Goal: Information Seeking & Learning: Learn about a topic

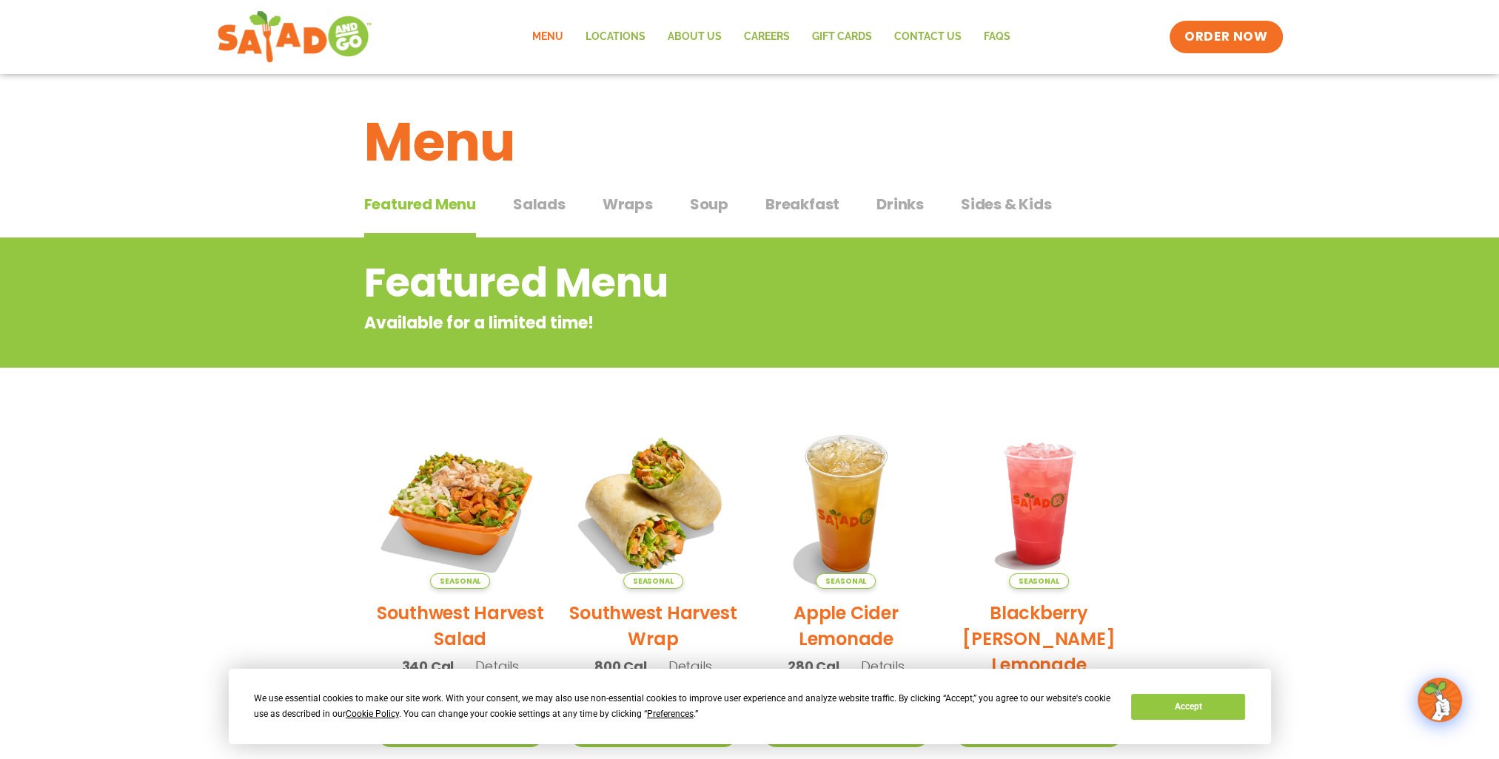
click at [539, 204] on span "Salads" at bounding box center [539, 204] width 53 height 22
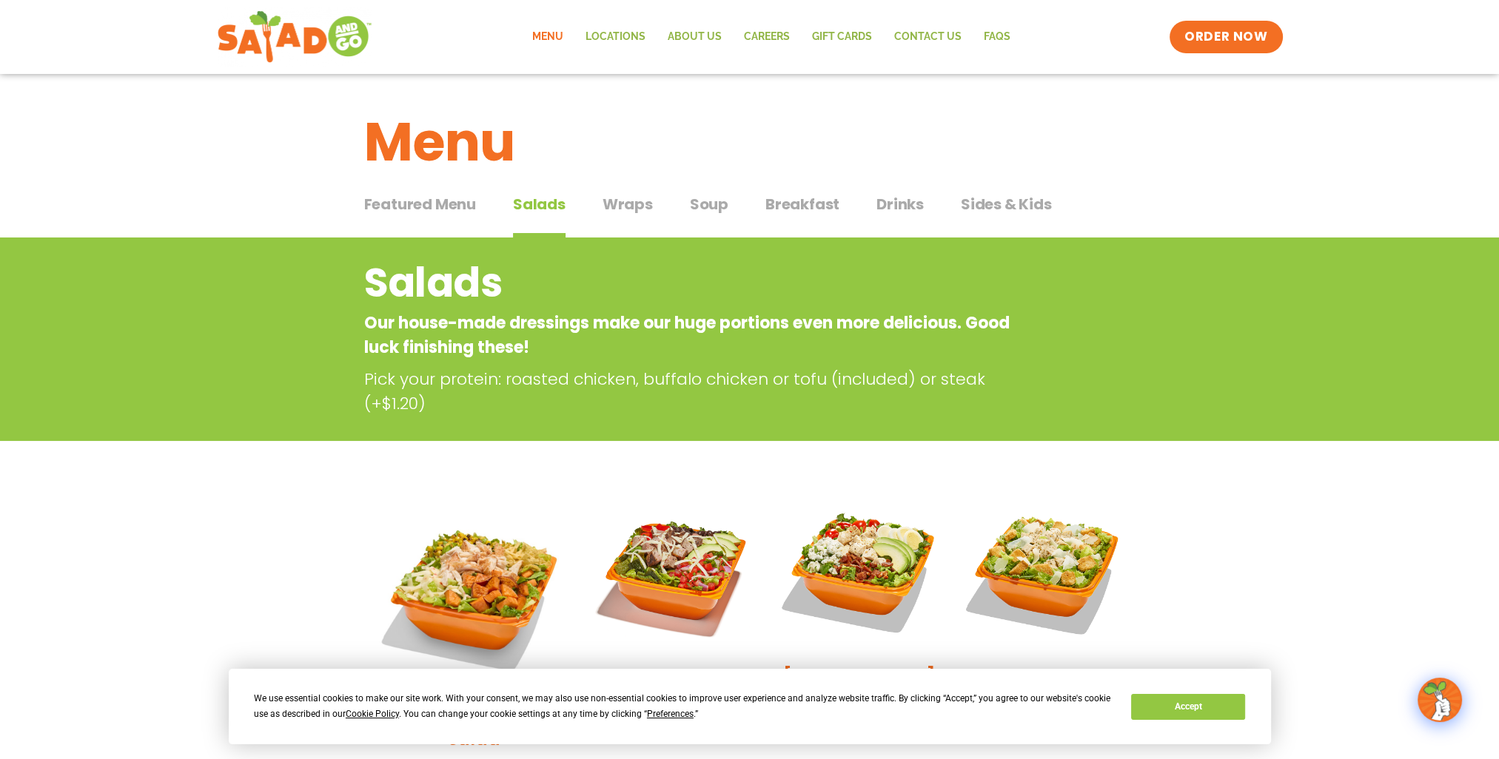
click at [621, 198] on span "Wraps" at bounding box center [627, 204] width 50 height 22
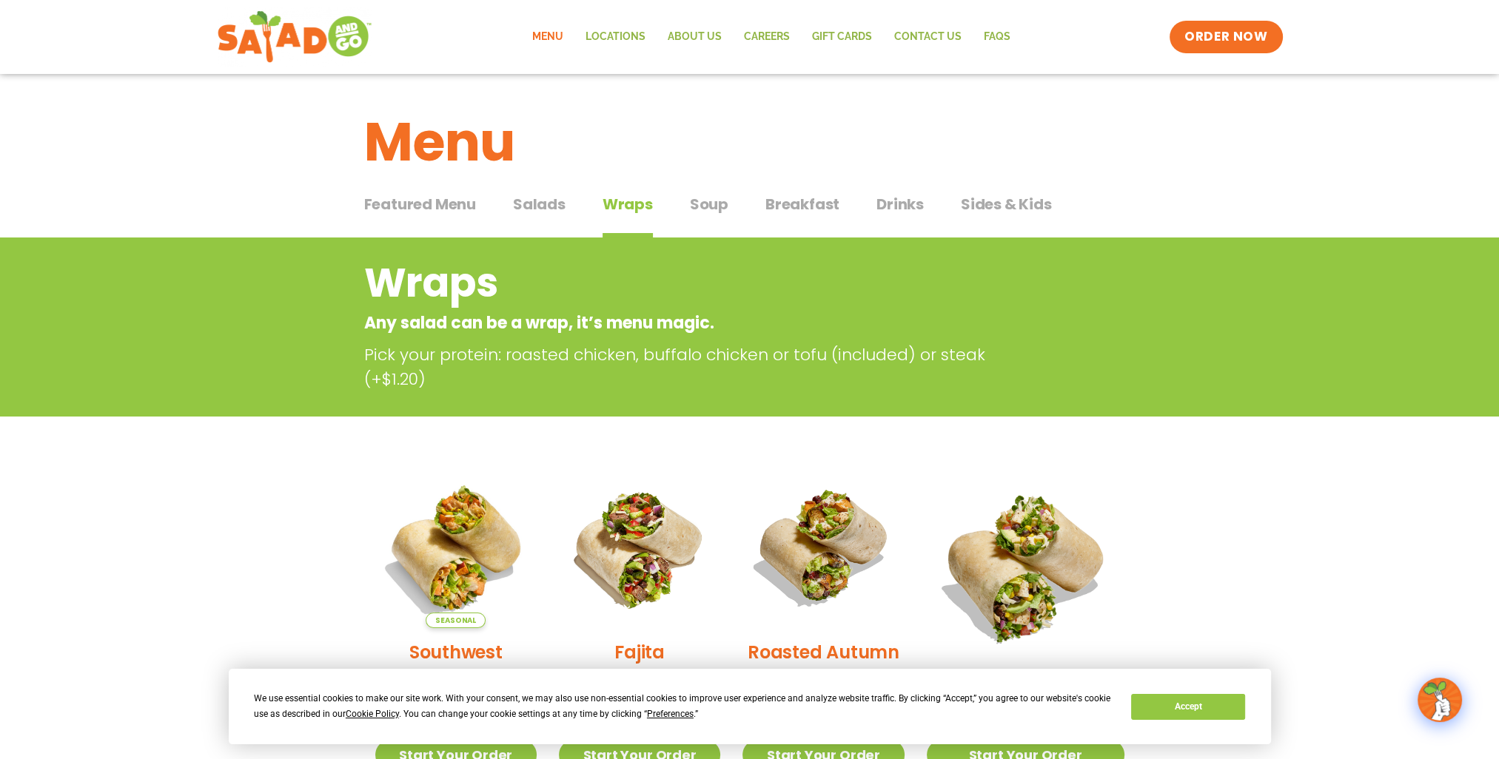
click at [694, 208] on span "Soup" at bounding box center [709, 204] width 38 height 22
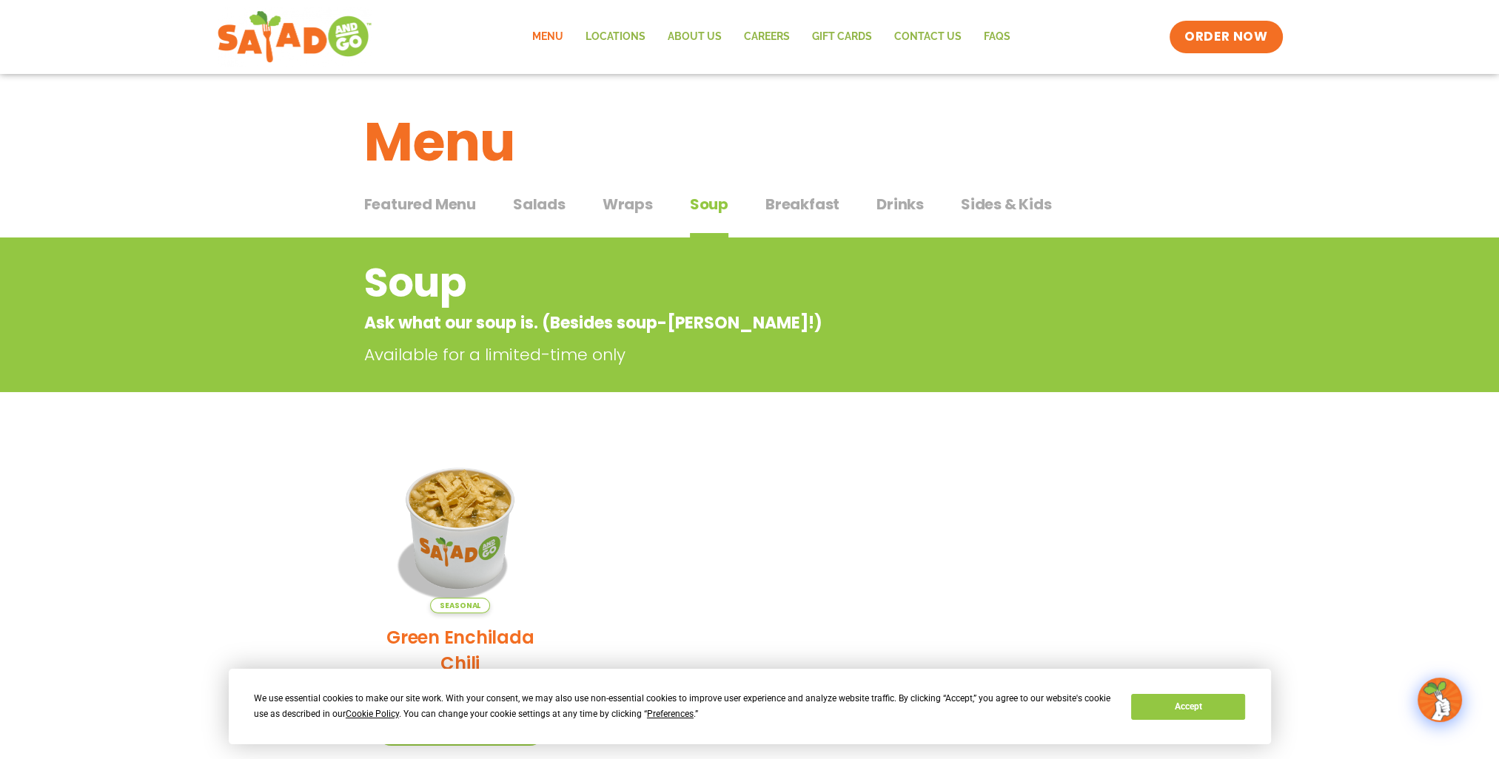
click at [785, 197] on span "Breakfast" at bounding box center [802, 204] width 74 height 22
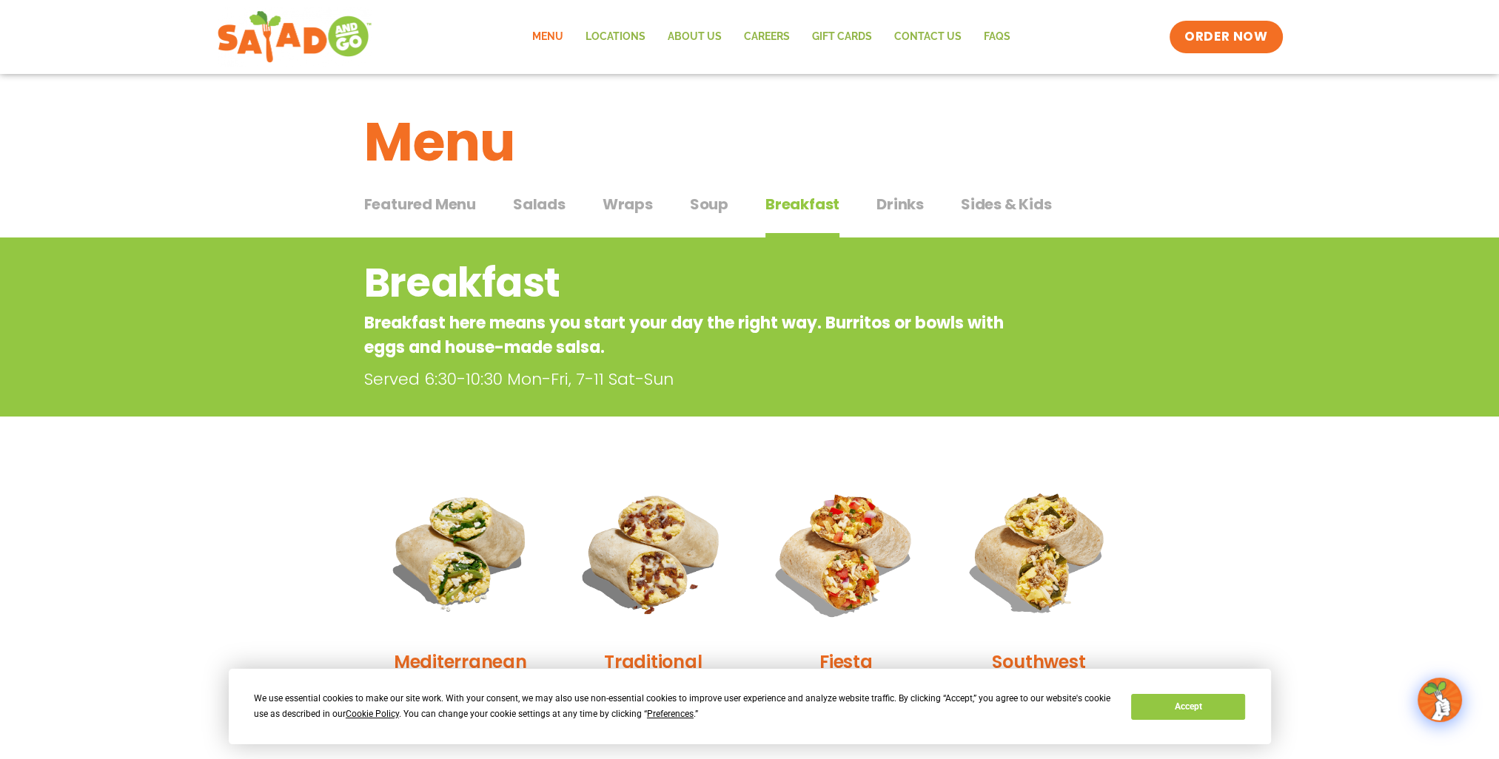
click at [888, 203] on span "Drinks" at bounding box center [899, 204] width 47 height 22
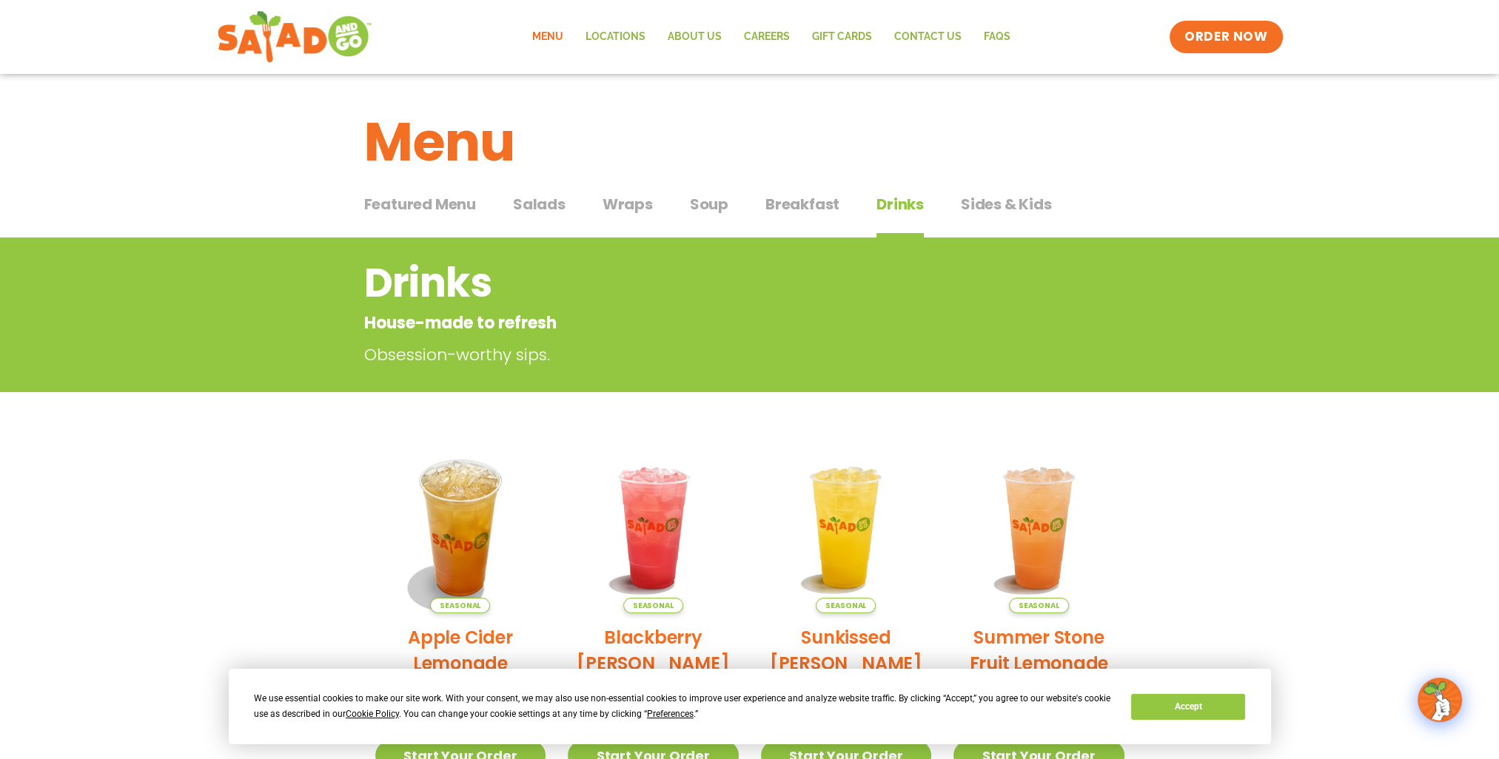
click at [978, 197] on span "Sides & Kids" at bounding box center [1006, 204] width 91 height 22
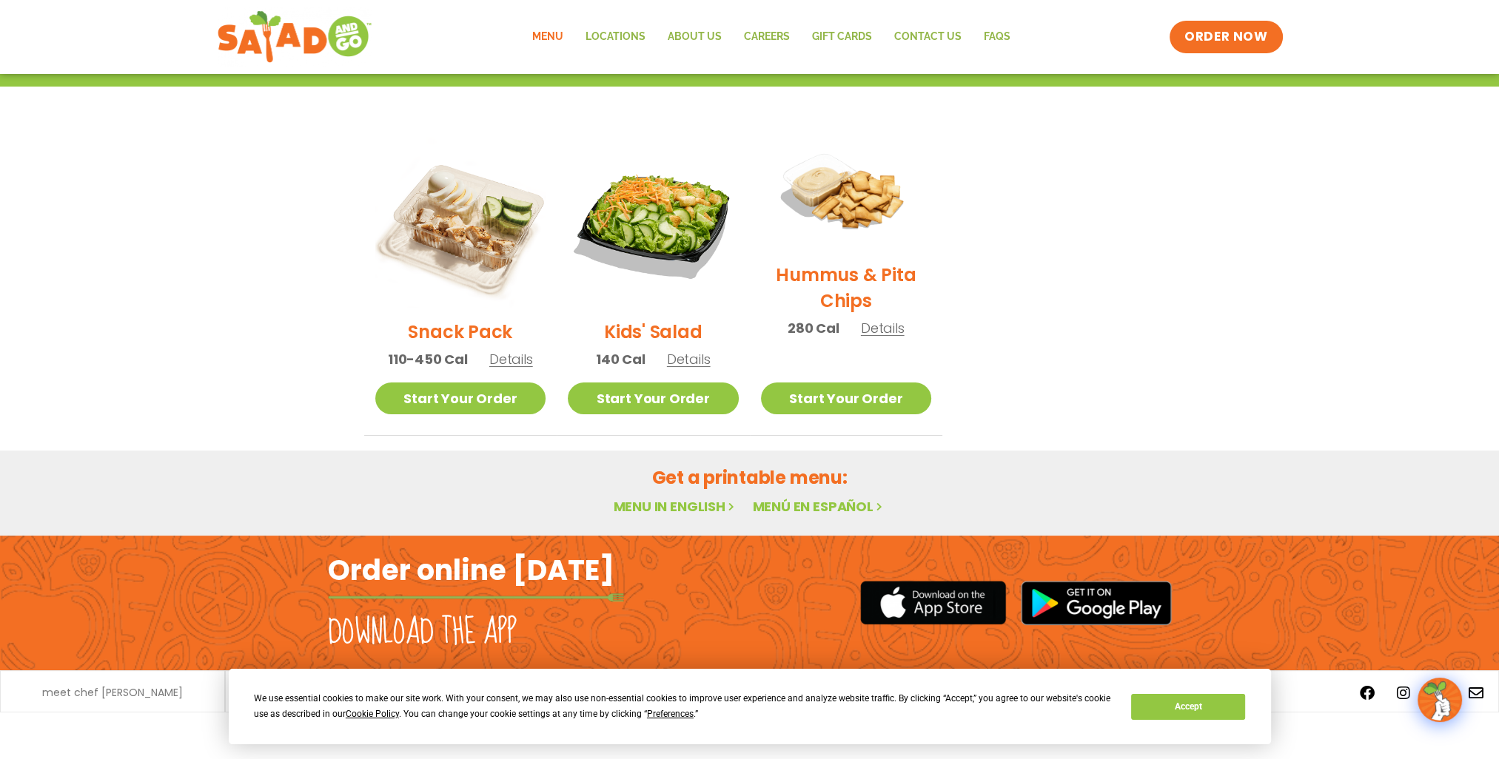
scroll to position [307, 0]
